Goal: Task Accomplishment & Management: Use online tool/utility

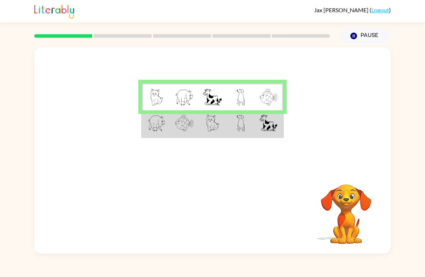
click at [271, 94] on img at bounding box center [268, 97] width 18 height 17
click at [258, 133] on td at bounding box center [268, 123] width 28 height 27
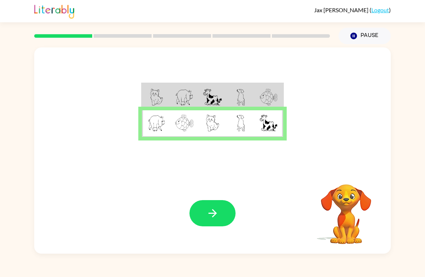
click at [220, 213] on button "button" at bounding box center [212, 213] width 46 height 26
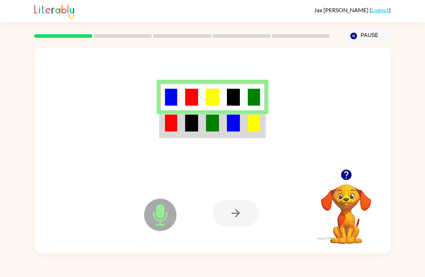
click at [259, 121] on img at bounding box center [254, 123] width 12 height 17
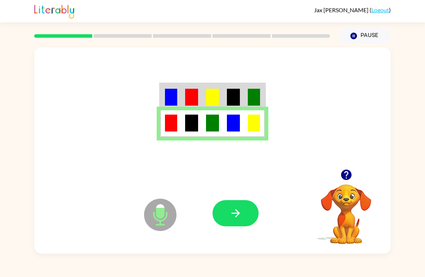
click at [241, 212] on icon "button" at bounding box center [235, 213] width 13 height 13
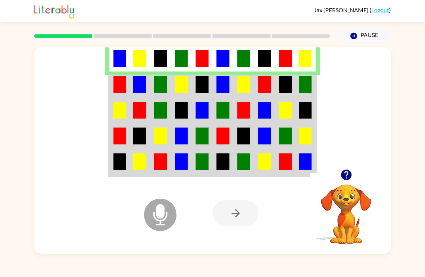
click at [241, 219] on div at bounding box center [235, 213] width 46 height 26
click at [237, 211] on div at bounding box center [235, 213] width 46 height 26
click at [239, 226] on div at bounding box center [235, 213] width 46 height 26
click at [240, 211] on div at bounding box center [235, 213] width 46 height 26
click at [236, 216] on div at bounding box center [235, 213] width 46 height 26
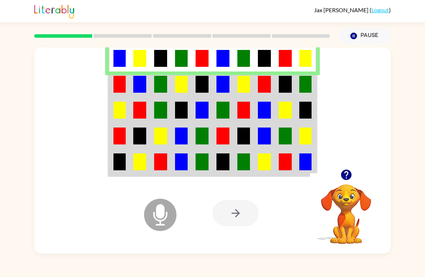
click at [238, 217] on div at bounding box center [235, 213] width 46 height 26
click at [243, 223] on div at bounding box center [235, 213] width 46 height 26
click at [248, 217] on div at bounding box center [235, 213] width 46 height 26
click at [241, 218] on div at bounding box center [235, 213] width 46 height 26
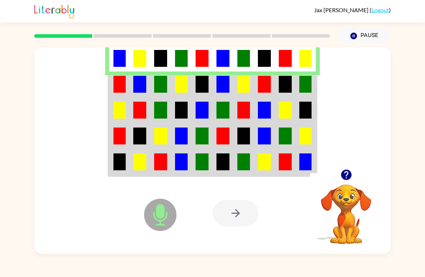
click at [239, 213] on div at bounding box center [235, 213] width 46 height 26
click at [239, 212] on div at bounding box center [235, 213] width 46 height 26
click at [341, 180] on icon "button" at bounding box center [346, 175] width 13 height 13
click at [235, 218] on div at bounding box center [235, 213] width 46 height 26
click at [239, 216] on div at bounding box center [235, 213] width 46 height 26
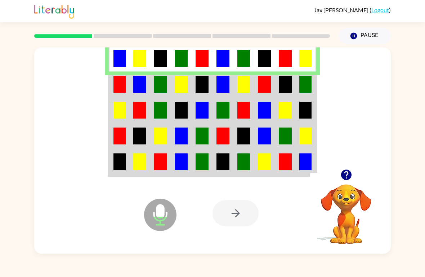
click at [233, 215] on div at bounding box center [235, 213] width 46 height 26
click at [237, 212] on div at bounding box center [235, 213] width 46 height 26
click at [245, 212] on div at bounding box center [235, 213] width 46 height 26
click at [245, 209] on div at bounding box center [235, 213] width 46 height 26
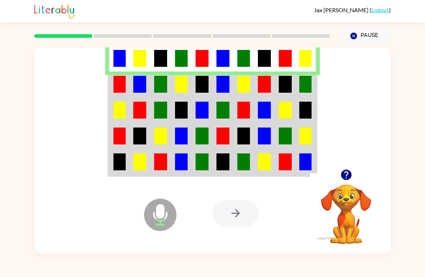
click at [244, 208] on div at bounding box center [235, 213] width 46 height 26
click at [275, 88] on td at bounding box center [285, 85] width 21 height 26
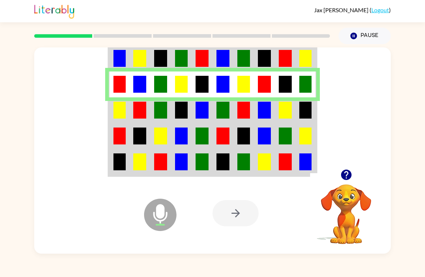
click at [232, 220] on div at bounding box center [235, 213] width 46 height 26
click at [248, 214] on div at bounding box center [235, 213] width 46 height 26
click at [244, 207] on div at bounding box center [235, 213] width 46 height 26
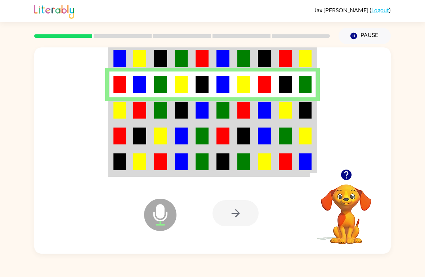
click at [375, 33] on button "Pause Pause" at bounding box center [364, 36] width 52 height 17
click at [374, 33] on button "Pause Pause" at bounding box center [364, 36] width 52 height 17
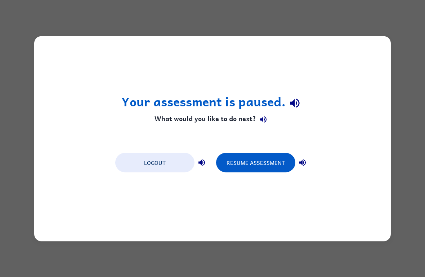
click at [281, 162] on button "Resume Assessment" at bounding box center [255, 162] width 79 height 19
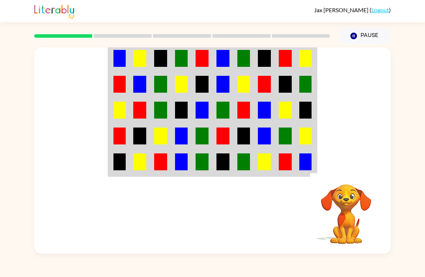
click at [306, 171] on img at bounding box center [305, 162] width 12 height 17
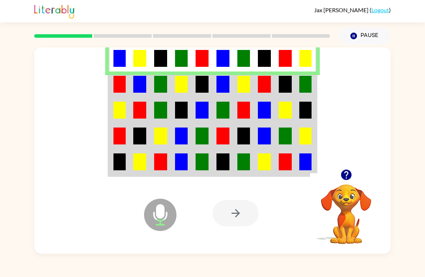
click at [229, 223] on div at bounding box center [235, 213] width 46 height 26
click at [240, 211] on div at bounding box center [235, 213] width 46 height 26
click at [166, 215] on icon at bounding box center [160, 215] width 32 height 32
click at [233, 207] on div at bounding box center [235, 213] width 46 height 26
click at [236, 216] on div at bounding box center [235, 213] width 46 height 26
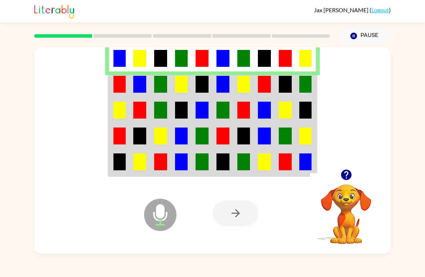
click at [236, 216] on div at bounding box center [235, 213] width 46 height 26
click at [233, 208] on div at bounding box center [235, 213] width 46 height 26
click at [237, 218] on div at bounding box center [235, 213] width 46 height 26
click at [236, 215] on div at bounding box center [235, 213] width 46 height 26
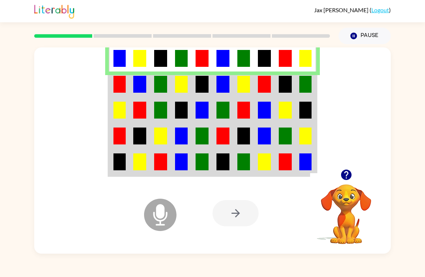
click at [236, 213] on div at bounding box center [235, 213] width 46 height 26
click at [232, 215] on div at bounding box center [235, 213] width 46 height 26
click at [234, 218] on div at bounding box center [235, 213] width 46 height 26
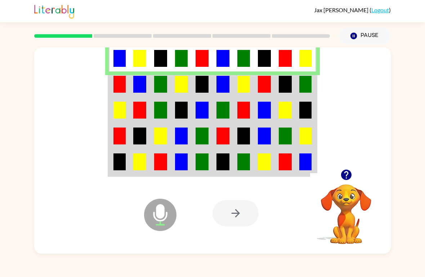
click at [237, 217] on div at bounding box center [235, 213] width 46 height 26
click at [230, 217] on div at bounding box center [235, 213] width 46 height 26
click at [242, 214] on div at bounding box center [235, 213] width 46 height 26
click at [235, 215] on div at bounding box center [235, 213] width 46 height 26
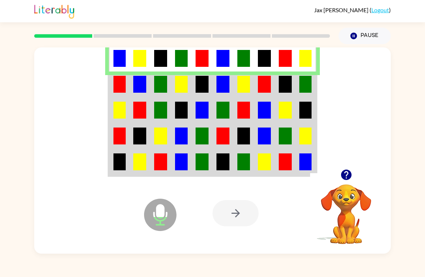
click at [282, 64] on img at bounding box center [285, 58] width 13 height 17
click at [247, 218] on div at bounding box center [235, 213] width 46 height 26
click at [246, 218] on div at bounding box center [235, 213] width 46 height 26
click at [251, 215] on div at bounding box center [235, 213] width 46 height 26
click at [243, 209] on div at bounding box center [235, 213] width 46 height 26
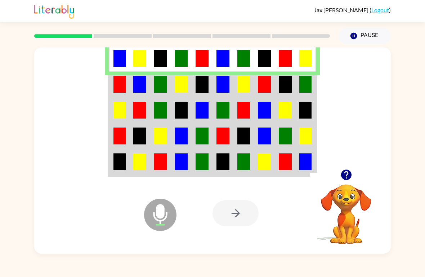
click at [256, 210] on div at bounding box center [235, 213] width 46 height 26
click at [357, 41] on button "Pause Pause" at bounding box center [364, 36] width 52 height 17
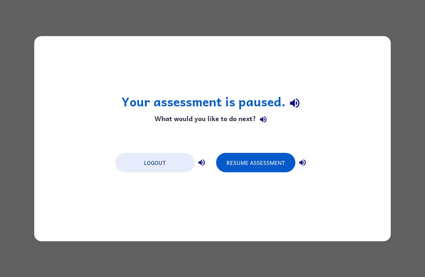
click at [268, 162] on button "Resume Assessment" at bounding box center [255, 162] width 79 height 19
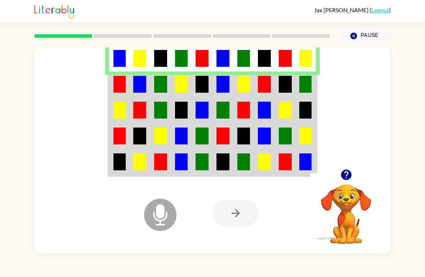
click at [119, 82] on img at bounding box center [119, 84] width 12 height 17
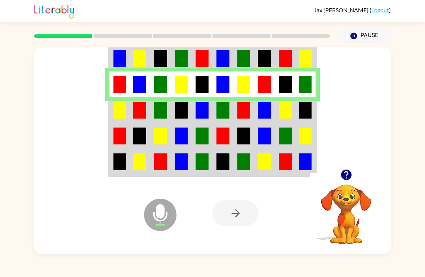
click at [291, 111] on img at bounding box center [285, 110] width 13 height 17
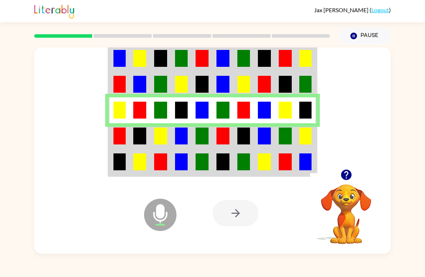
click at [290, 136] on img at bounding box center [285, 136] width 13 height 17
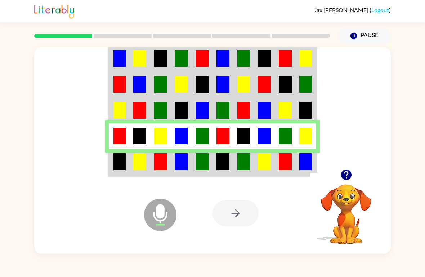
click at [281, 168] on img at bounding box center [285, 162] width 13 height 17
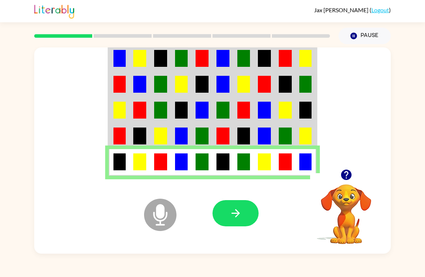
click at [241, 208] on icon "button" at bounding box center [235, 213] width 13 height 13
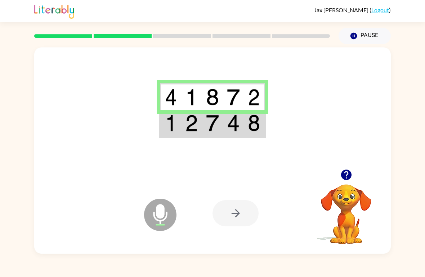
click at [231, 120] on img at bounding box center [233, 123] width 13 height 17
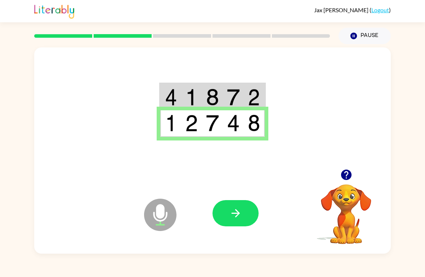
click at [230, 222] on button "button" at bounding box center [235, 213] width 46 height 26
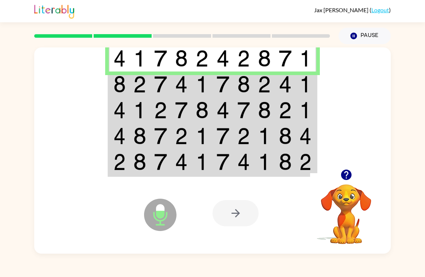
click at [213, 89] on td at bounding box center [222, 85] width 21 height 26
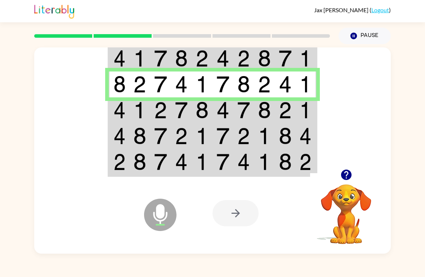
click at [191, 105] on td at bounding box center [181, 111] width 21 height 26
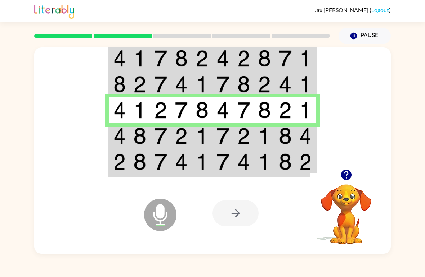
click at [217, 140] on img at bounding box center [222, 136] width 13 height 17
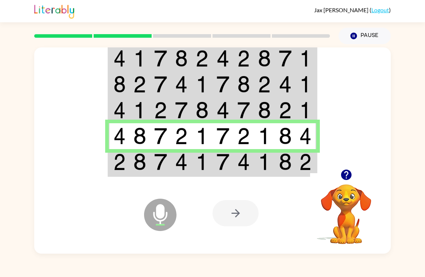
click at [213, 168] on td at bounding box center [222, 162] width 21 height 27
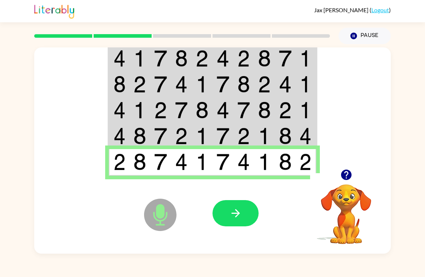
click at [236, 210] on icon "button" at bounding box center [235, 213] width 13 height 13
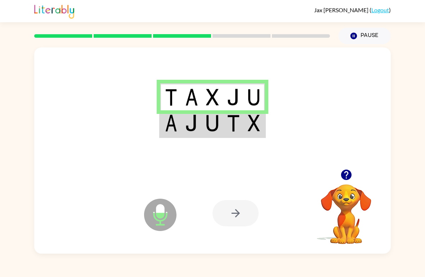
click at [241, 207] on div at bounding box center [235, 213] width 46 height 26
click at [239, 214] on div at bounding box center [235, 213] width 46 height 26
click at [228, 130] on img at bounding box center [233, 123] width 13 height 17
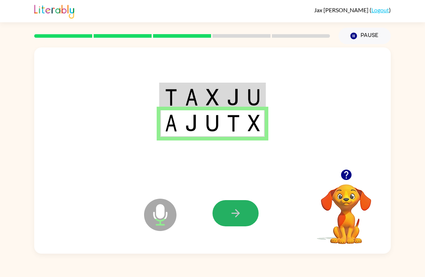
click at [240, 214] on icon "button" at bounding box center [235, 213] width 13 height 13
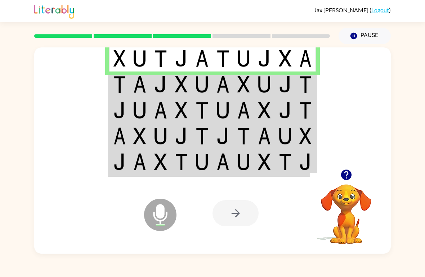
click at [186, 86] on img at bounding box center [181, 84] width 13 height 17
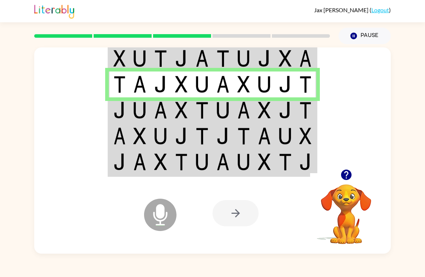
click at [209, 103] on td at bounding box center [201, 111] width 21 height 26
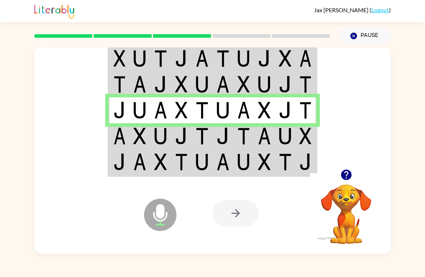
click at [136, 141] on img at bounding box center [139, 136] width 13 height 17
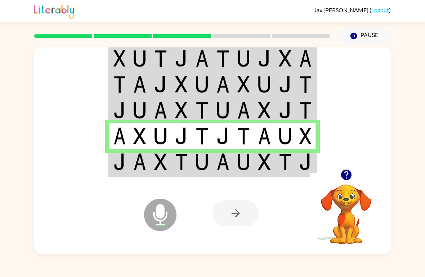
click at [131, 165] on td at bounding box center [139, 162] width 21 height 27
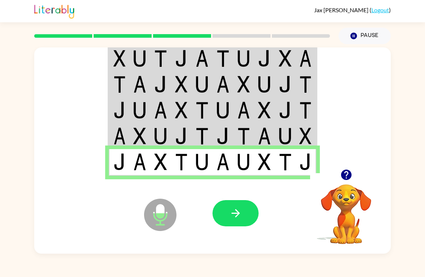
click at [241, 212] on icon "button" at bounding box center [235, 213] width 13 height 13
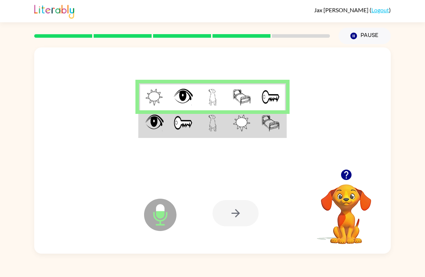
click at [250, 218] on div at bounding box center [235, 213] width 46 height 26
click at [247, 205] on div at bounding box center [235, 213] width 46 height 26
click at [247, 217] on div at bounding box center [235, 213] width 46 height 26
click at [247, 216] on div at bounding box center [235, 213] width 46 height 26
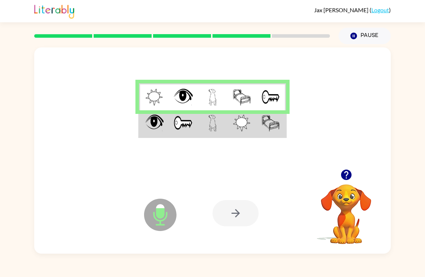
click at [241, 217] on div at bounding box center [235, 213] width 46 height 26
click at [185, 127] on img at bounding box center [182, 123] width 19 height 17
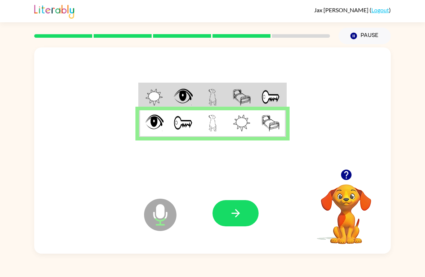
click at [241, 218] on icon "button" at bounding box center [235, 213] width 13 height 13
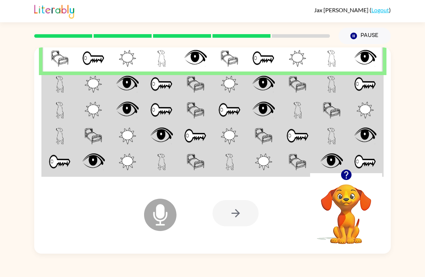
click at [115, 87] on td at bounding box center [127, 85] width 34 height 26
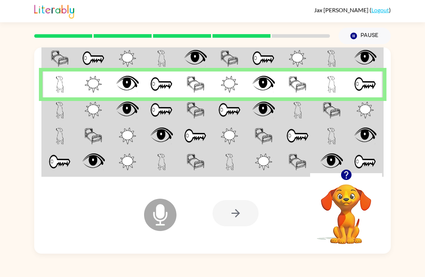
click at [88, 110] on img at bounding box center [93, 110] width 17 height 17
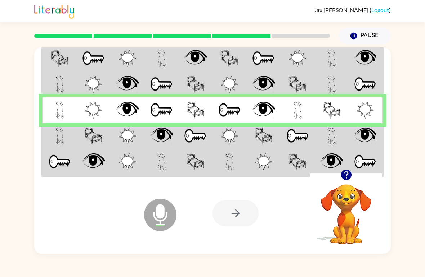
click at [142, 142] on td at bounding box center [127, 136] width 34 height 26
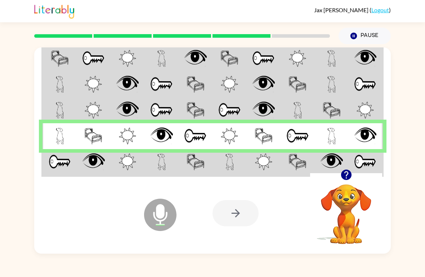
click at [137, 175] on td at bounding box center [127, 162] width 34 height 27
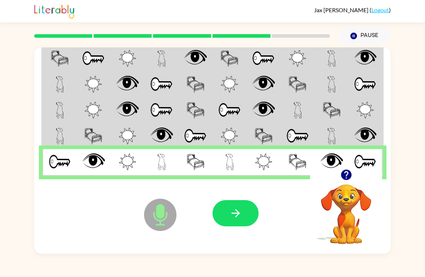
click at [237, 219] on icon "button" at bounding box center [235, 213] width 13 height 13
